Goal: Use online tool/utility: Utilize a website feature to perform a specific function

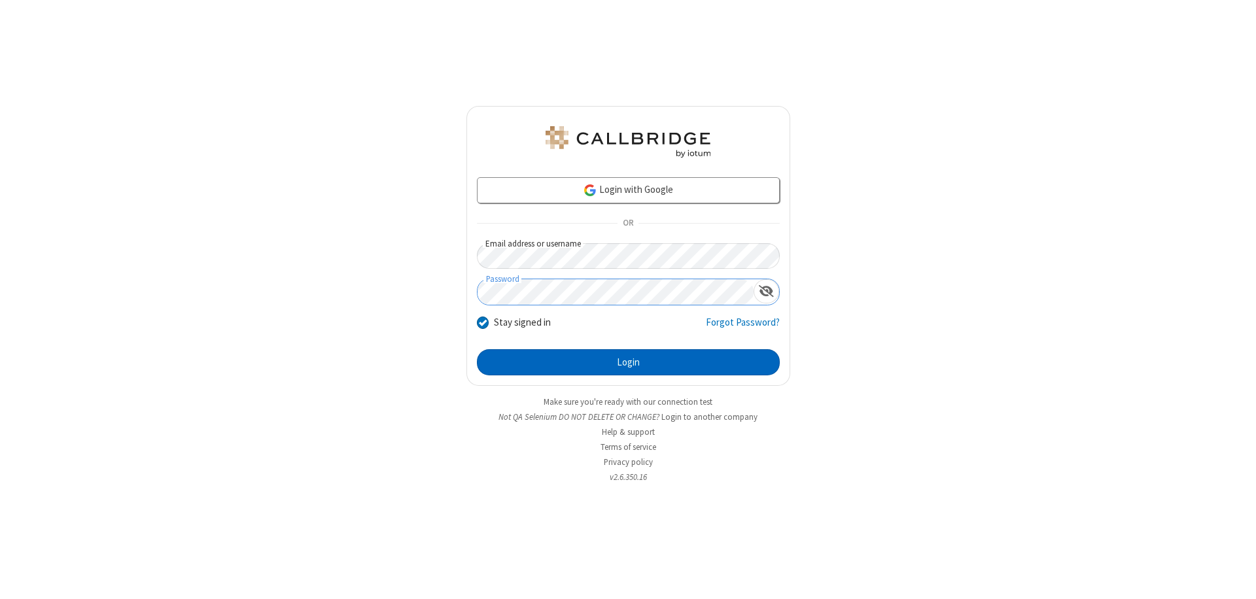
click at [628, 362] on button "Login" at bounding box center [628, 362] width 303 height 26
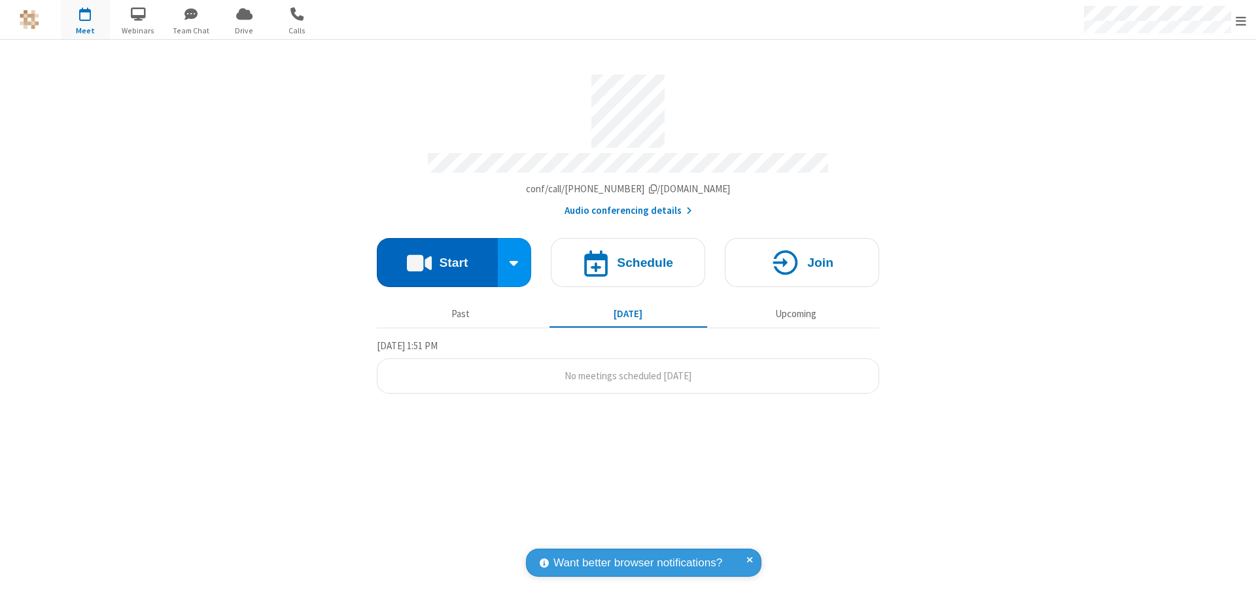
click at [437, 256] on button "Start" at bounding box center [437, 262] width 121 height 49
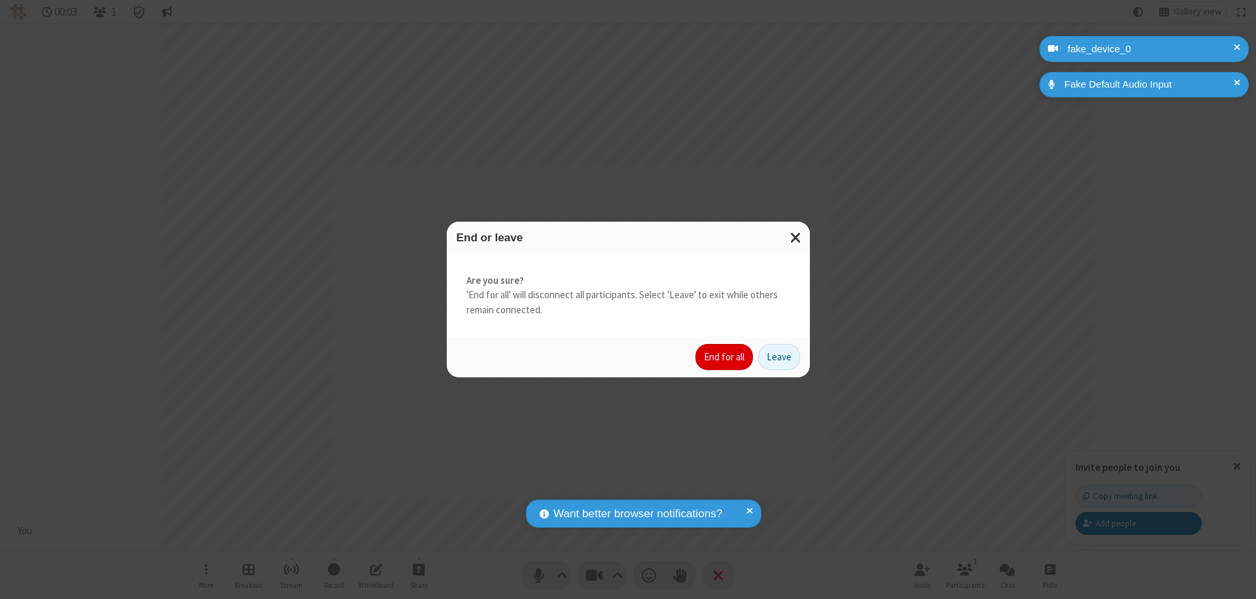
click at [725, 357] on button "End for all" at bounding box center [724, 357] width 58 height 26
